Goal: Task Accomplishment & Management: Use online tool/utility

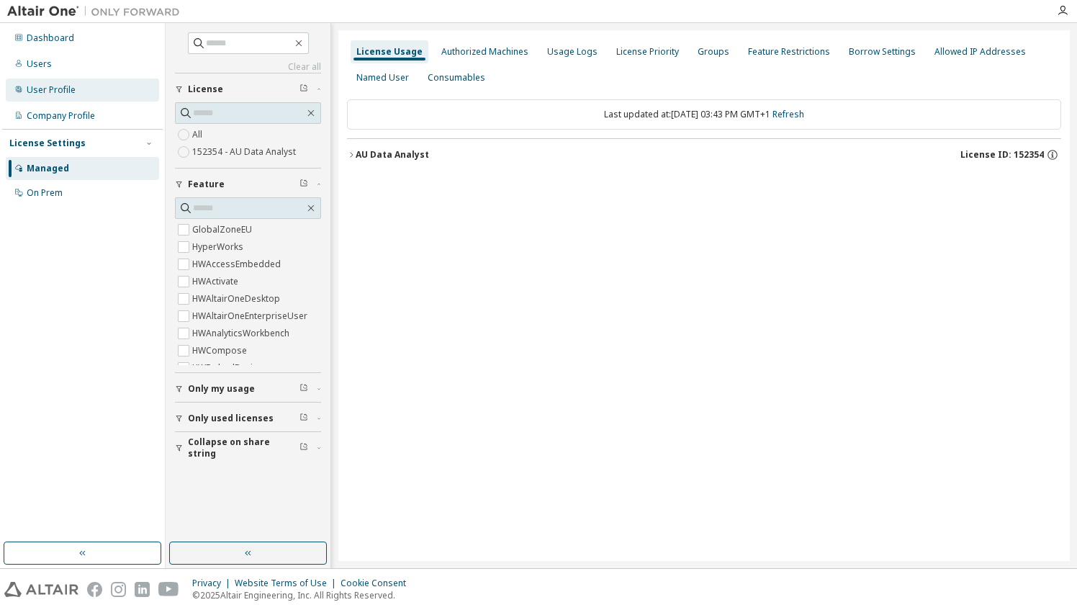
click at [73, 85] on div "User Profile" at bounding box center [51, 90] width 49 height 12
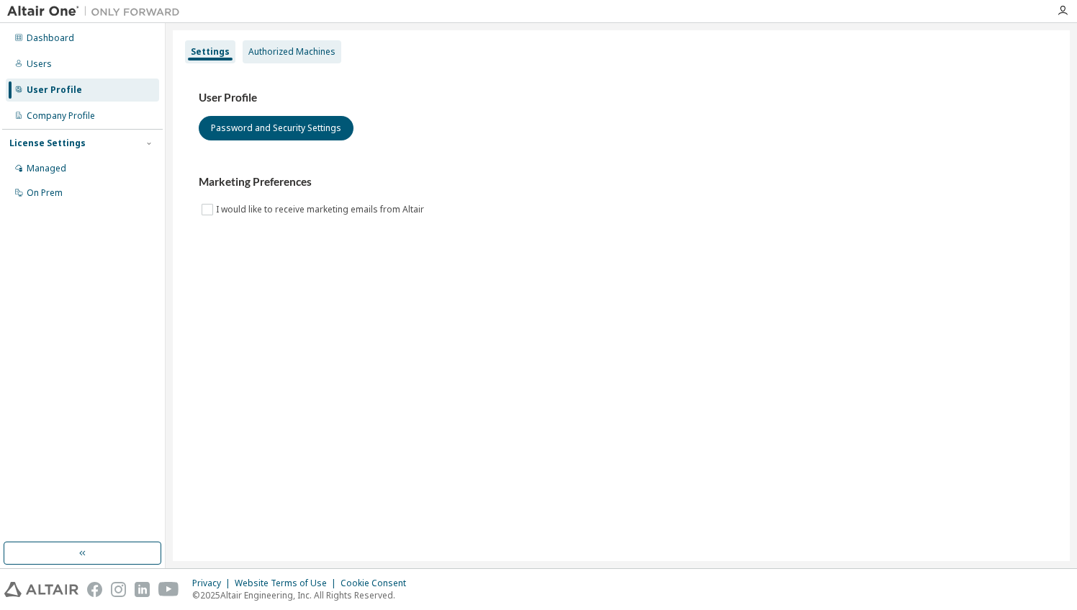
click at [305, 58] on div "Authorized Machines" at bounding box center [292, 51] width 99 height 23
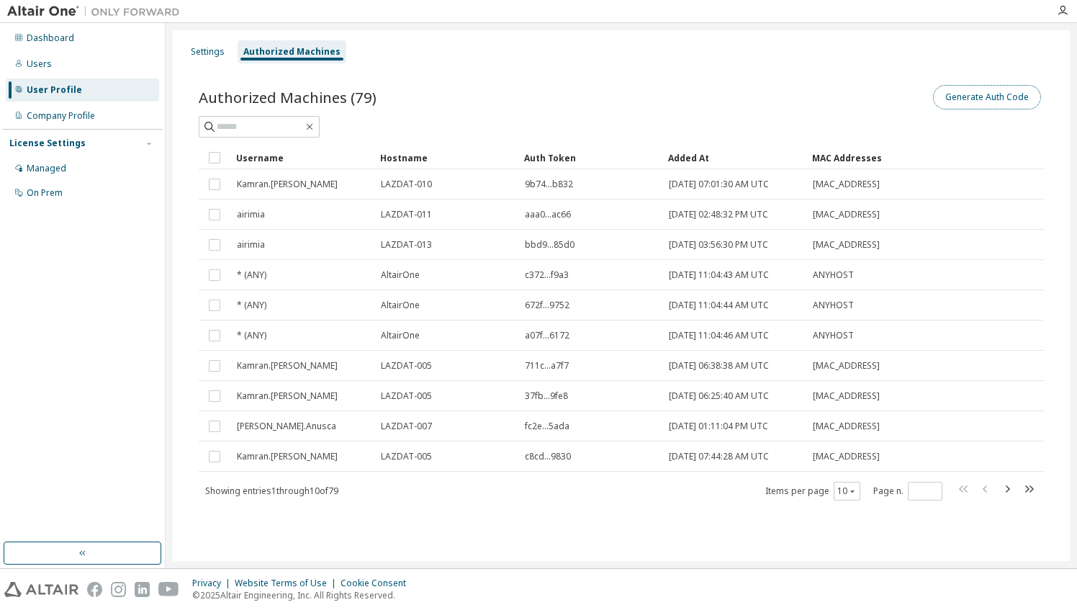
click at [966, 99] on button "Generate Auth Code" at bounding box center [987, 97] width 108 height 24
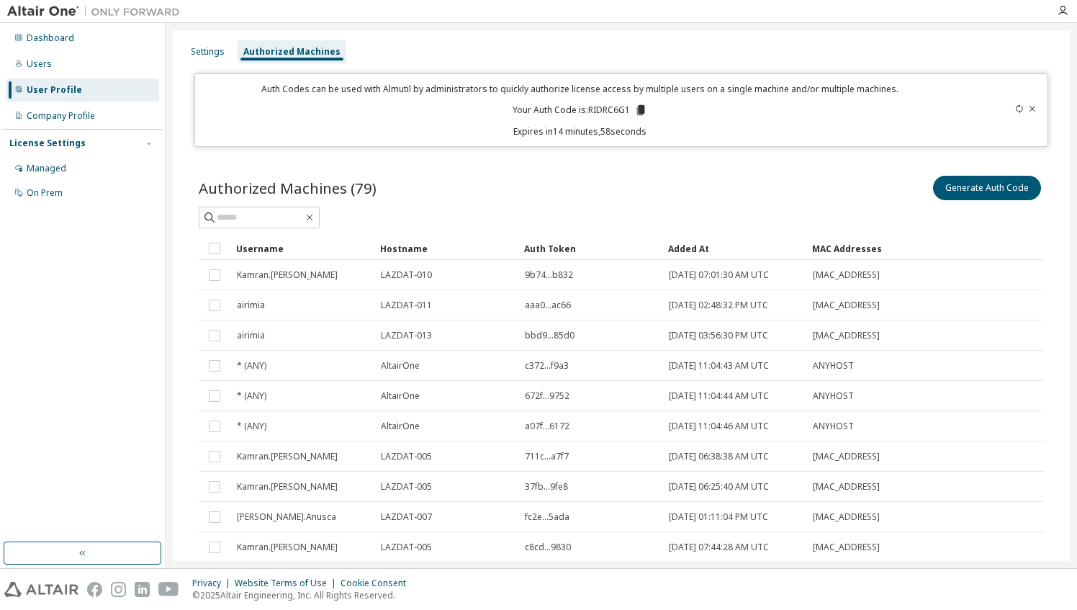
click at [602, 111] on p "Your Auth Code is: RIDRC6G1" at bounding box center [580, 110] width 135 height 13
copy p "RIDRC6G1"
